Goal: Register for event/course

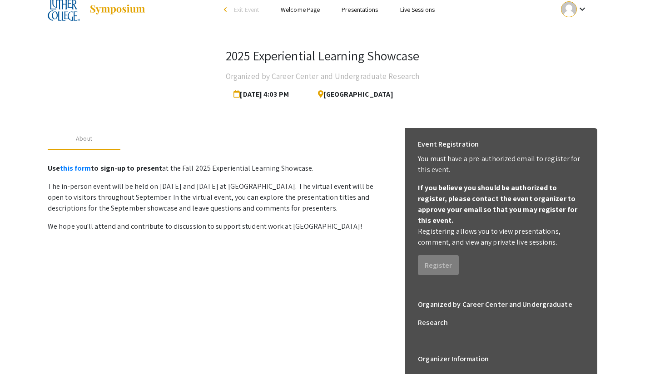
scroll to position [15, 0]
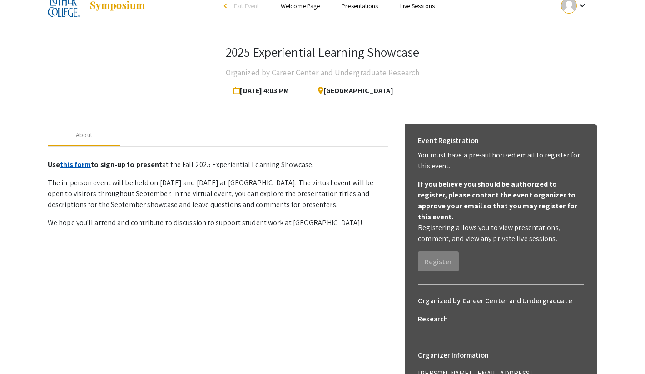
click at [80, 165] on link "this form" at bounding box center [75, 165] width 31 height 10
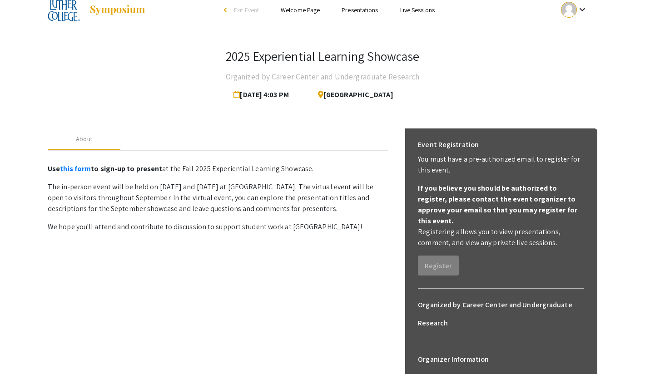
scroll to position [0, 0]
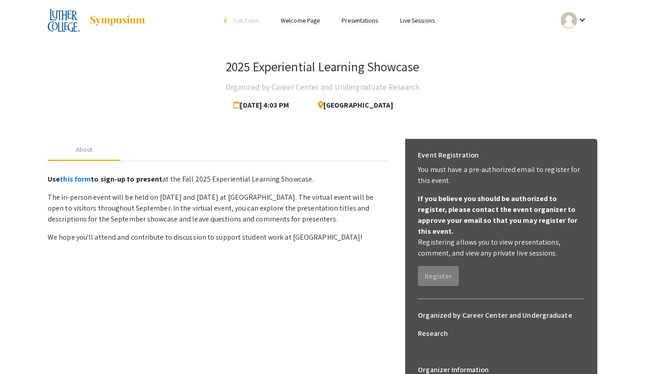
click at [581, 23] on mat-icon "keyboard_arrow_down" at bounding box center [582, 20] width 11 height 11
click at [579, 48] on button "My Account" at bounding box center [579, 45] width 56 height 22
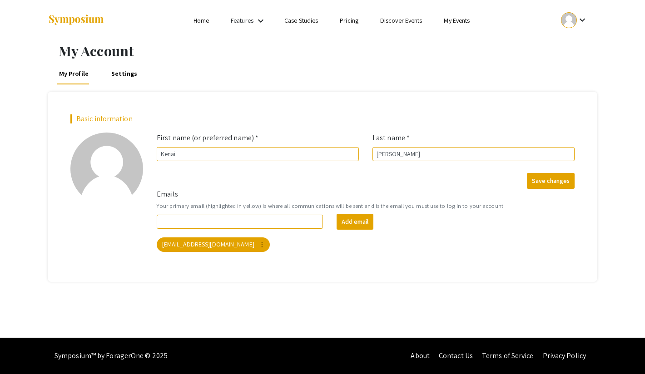
click at [204, 24] on link "Home" at bounding box center [200, 20] width 15 height 8
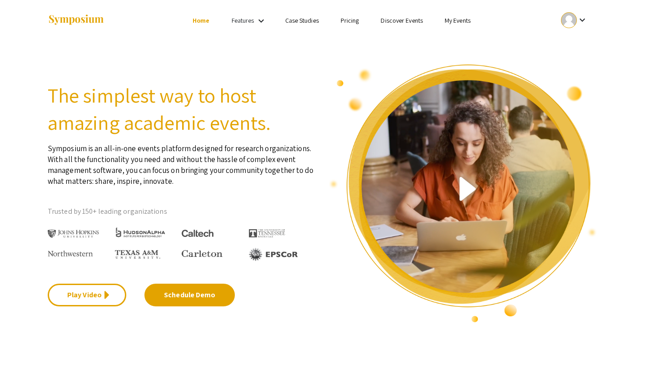
click at [253, 20] on link "Features" at bounding box center [243, 20] width 23 height 8
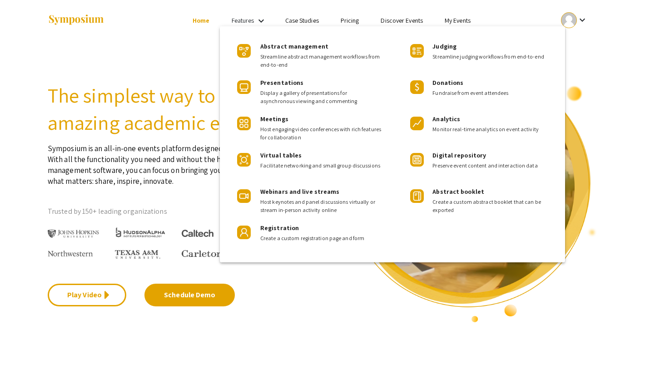
click at [291, 309] on div at bounding box center [322, 187] width 645 height 374
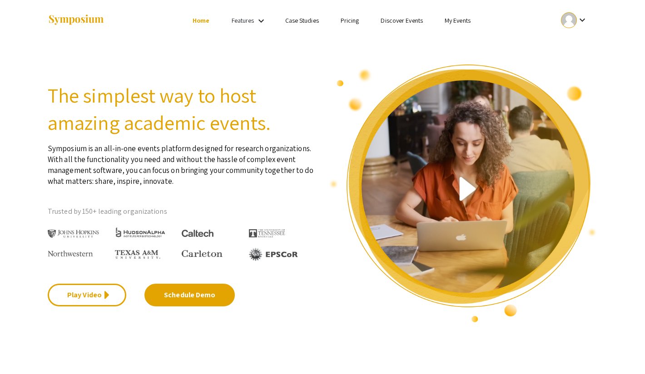
click at [465, 20] on link "My Events" at bounding box center [457, 20] width 26 height 8
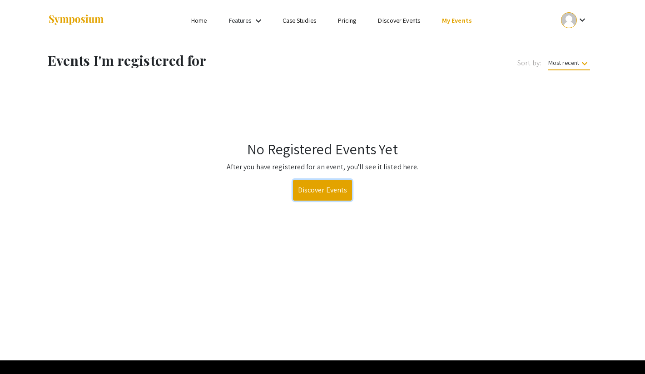
click at [331, 191] on link "Discover Events" at bounding box center [322, 190] width 59 height 21
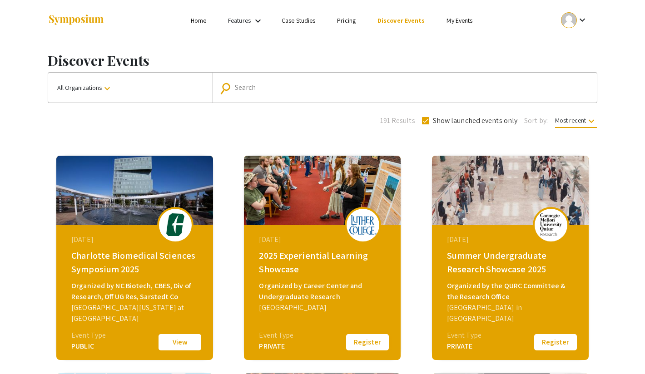
click at [376, 338] on button "Register" at bounding box center [367, 342] width 45 height 19
